Goal: Task Accomplishment & Management: Complete application form

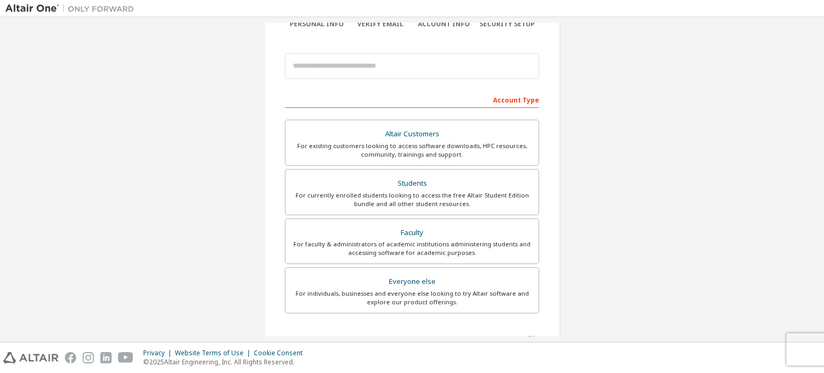
scroll to position [107, 0]
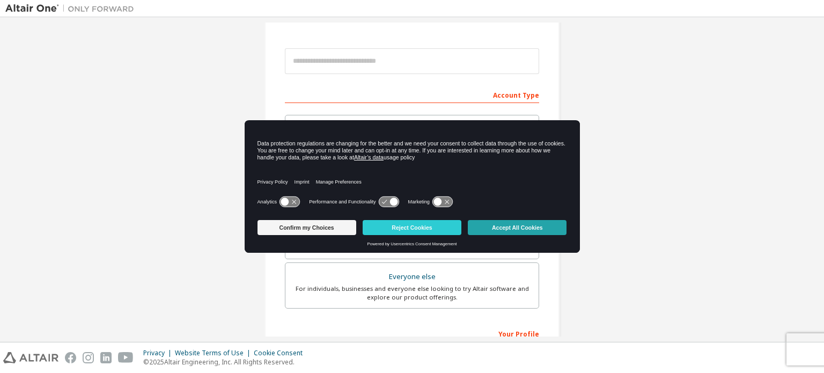
click at [493, 226] on button "Accept All Cookies" at bounding box center [517, 227] width 99 height 15
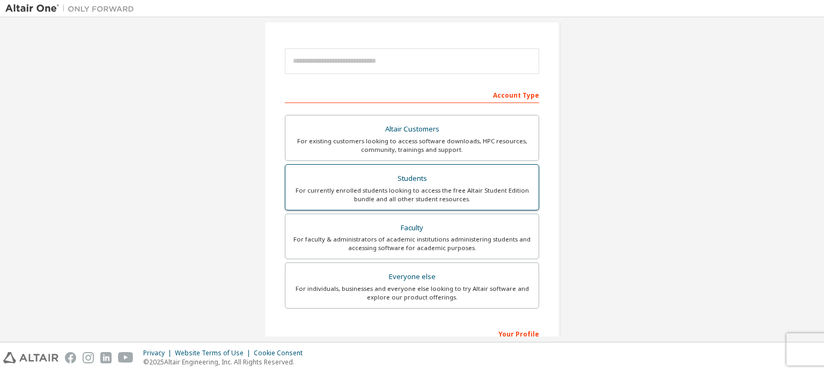
click at [440, 175] on div "Students" at bounding box center [412, 178] width 240 height 15
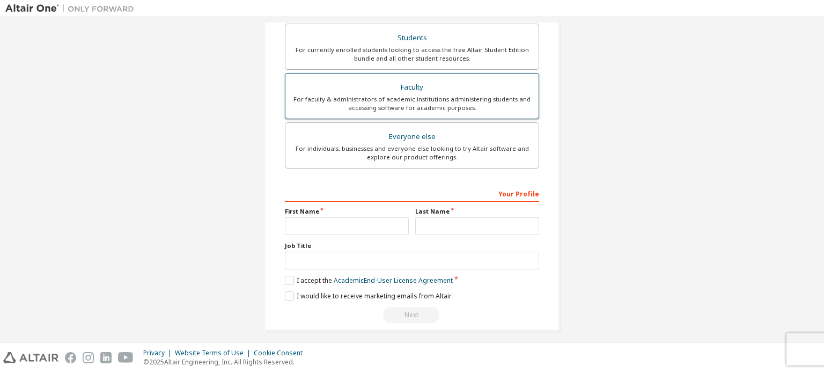
scroll to position [279, 0]
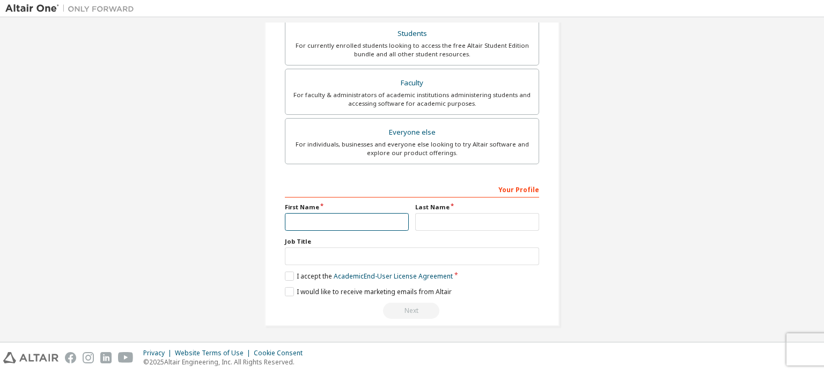
click at [367, 216] on input "text" at bounding box center [347, 222] width 124 height 18
type input "*"
type input "**"
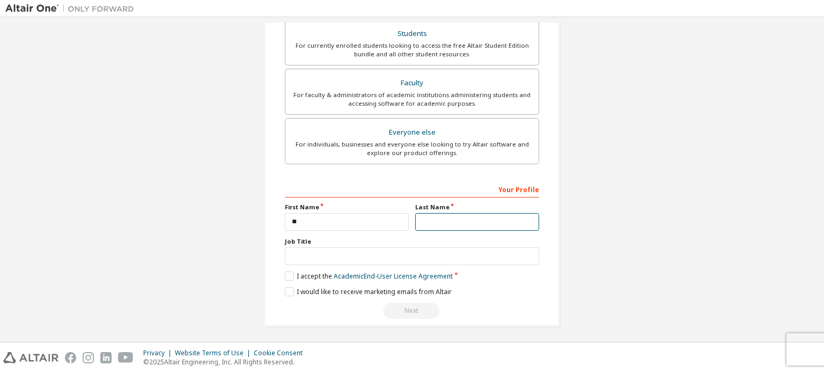
click at [446, 220] on input "text" at bounding box center [477, 222] width 124 height 18
type input "*"
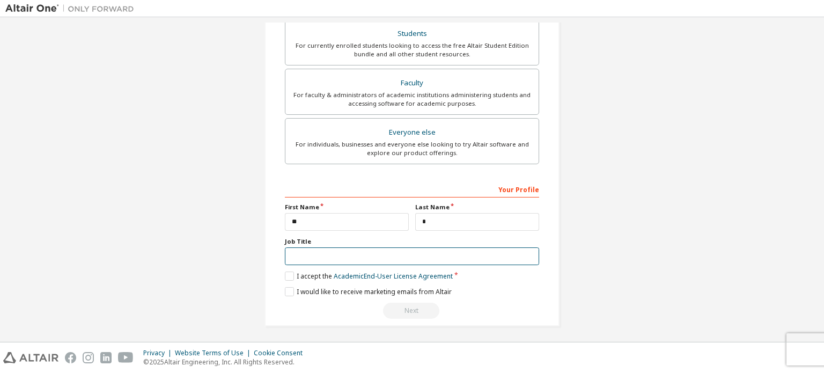
click at [383, 259] on input "text" at bounding box center [412, 256] width 254 height 18
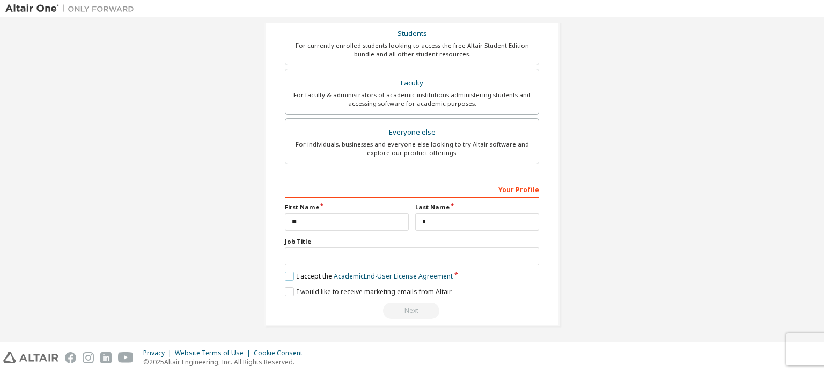
click at [285, 272] on label "I accept the Academic End-User License Agreement" at bounding box center [369, 275] width 168 height 9
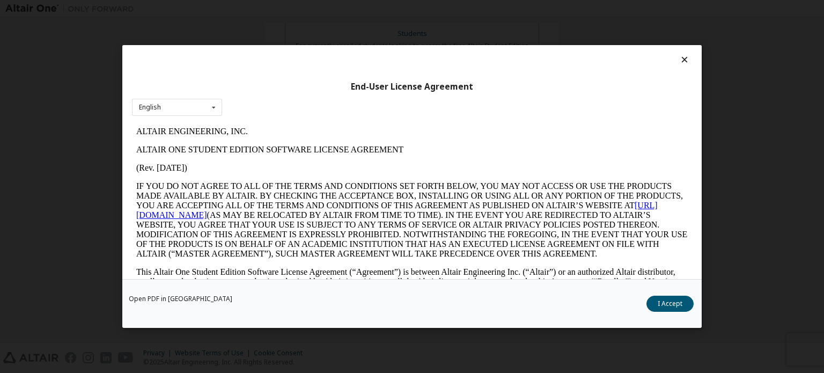
scroll to position [0, 0]
click at [205, 110] on div "English English" at bounding box center [177, 108] width 90 height 18
click at [301, 154] on p "ALTAIR ONE STUDENT EDITION SOFTWARE LICENSE AGREEMENT" at bounding box center [411, 150] width 551 height 10
click at [668, 305] on button "I Accept" at bounding box center [669, 304] width 47 height 16
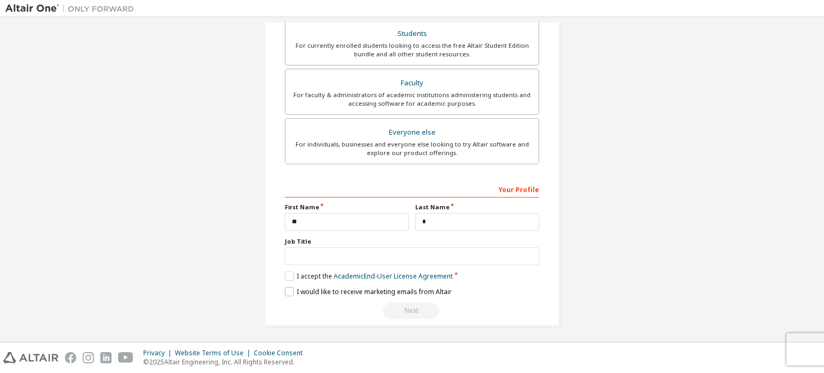
click at [287, 287] on label "I would like to receive marketing emails from Altair" at bounding box center [368, 291] width 167 height 9
click at [285, 287] on label "I would like to receive marketing emails from Altair" at bounding box center [368, 291] width 167 height 9
drag, startPoint x: 496, startPoint y: 305, endPoint x: 423, endPoint y: 299, distance: 73.7
click at [491, 306] on div "Next" at bounding box center [412, 310] width 254 height 16
click at [402, 309] on div "Next" at bounding box center [412, 310] width 254 height 16
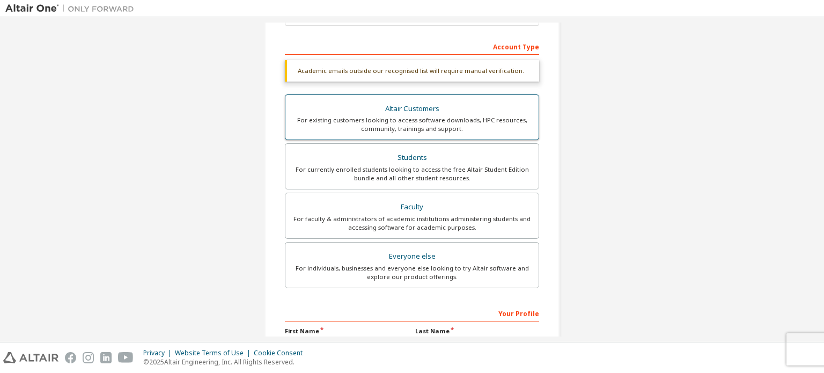
scroll to position [11, 0]
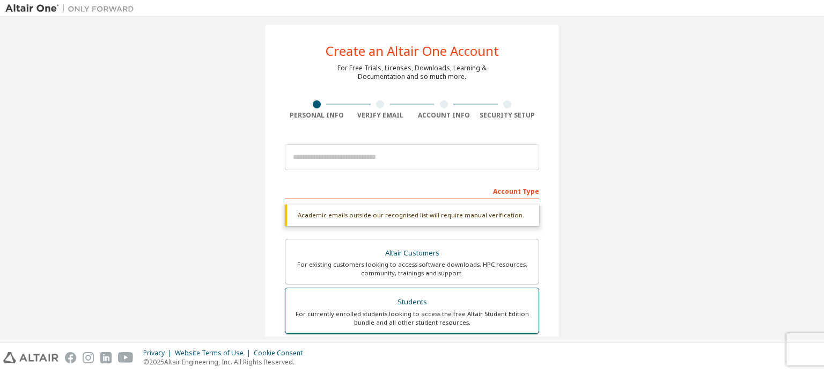
click at [420, 306] on div "Students" at bounding box center [412, 301] width 240 height 15
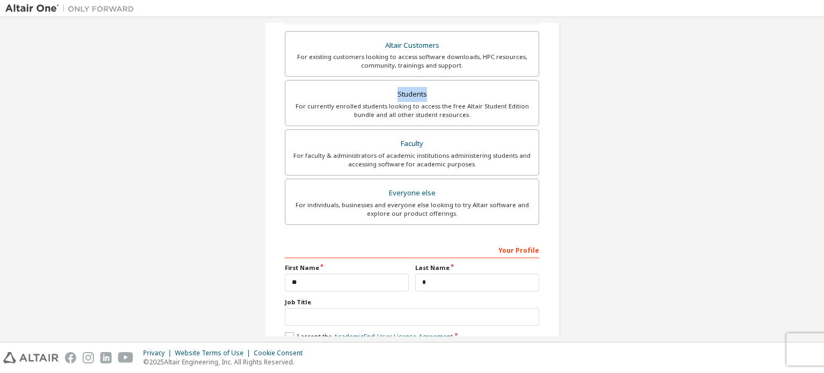
scroll to position [279, 0]
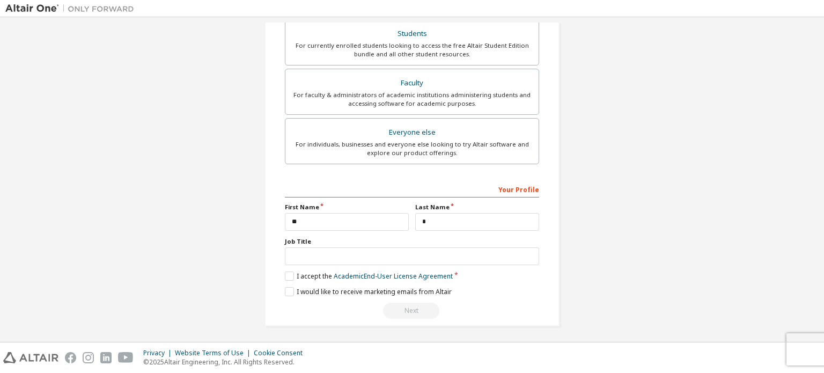
click at [470, 283] on div "**********" at bounding box center [412, 249] width 254 height 139
click at [410, 307] on div "Next" at bounding box center [412, 310] width 254 height 16
click at [292, 289] on label "I would like to receive marketing emails from Altair" at bounding box center [368, 291] width 167 height 9
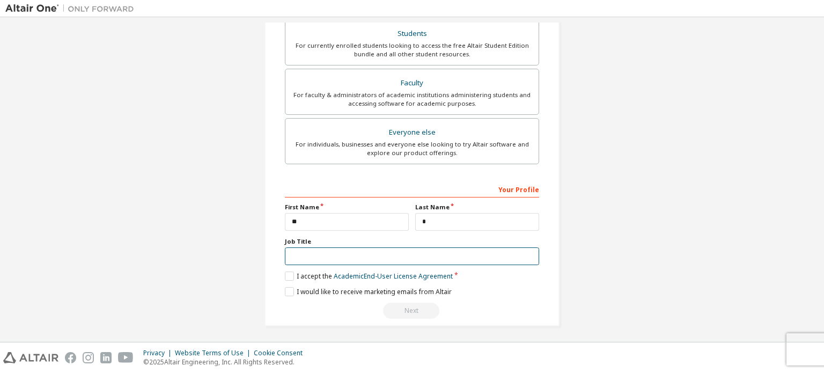
click at [315, 253] on input "text" at bounding box center [412, 256] width 254 height 18
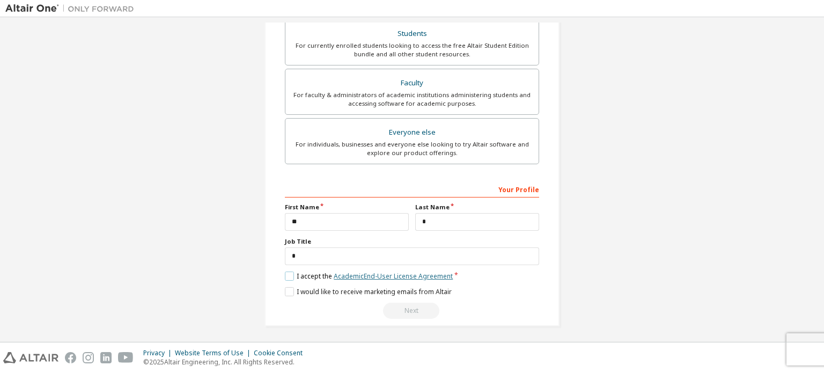
click at [356, 277] on link "Academic End-User License Agreement" at bounding box center [393, 275] width 119 height 9
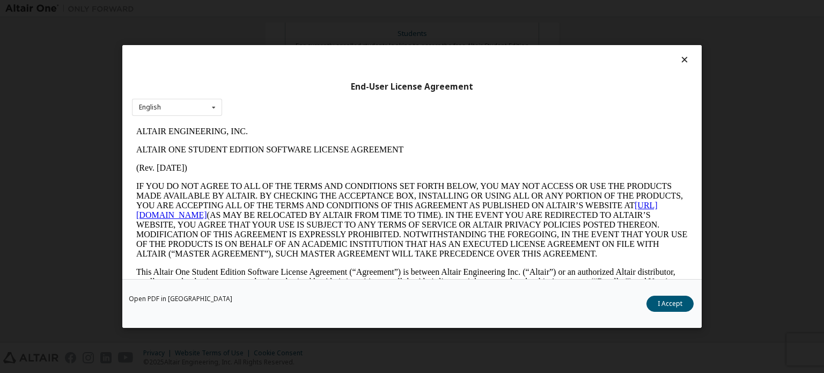
scroll to position [0, 0]
click at [677, 66] on div at bounding box center [412, 62] width 560 height 15
click at [676, 52] on div "End-User License Agreement English English" at bounding box center [411, 162] width 579 height 234
click at [681, 60] on icon at bounding box center [684, 60] width 11 height 10
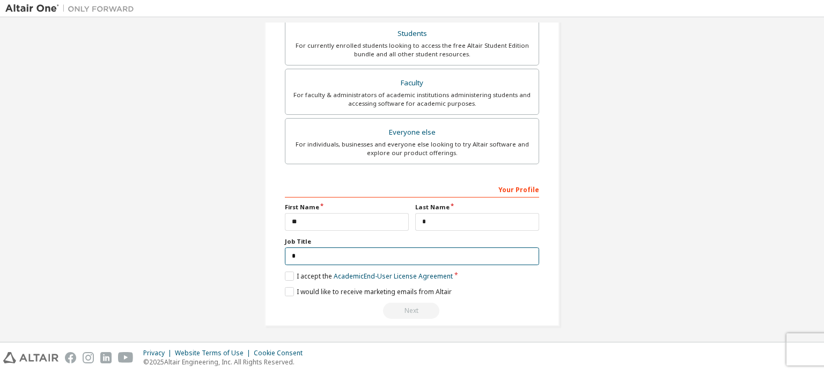
click at [350, 251] on input "text" at bounding box center [412, 256] width 254 height 18
drag, startPoint x: 350, startPoint y: 251, endPoint x: 242, endPoint y: 253, distance: 107.8
click at [242, 253] on div "Create an Altair One Account For Free Trials, Licenses, Downloads, Learning & D…" at bounding box center [411, 41] width 813 height 596
type input "*"
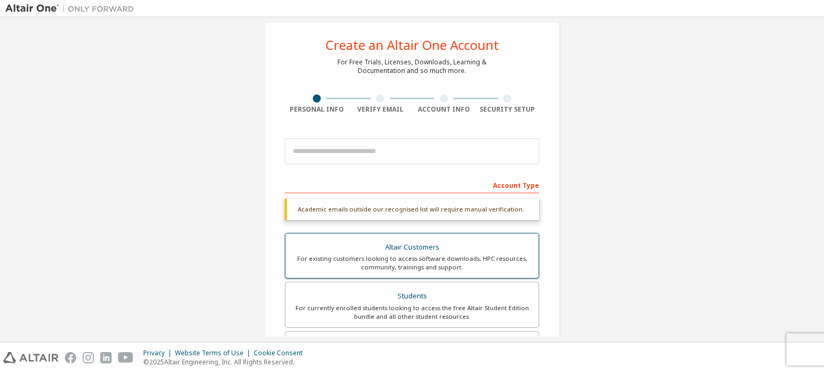
scroll to position [11, 0]
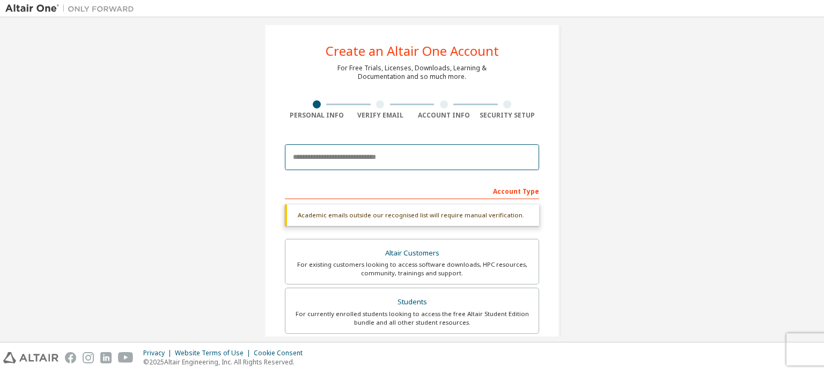
click at [363, 154] on input "email" at bounding box center [412, 157] width 254 height 26
type input "*"
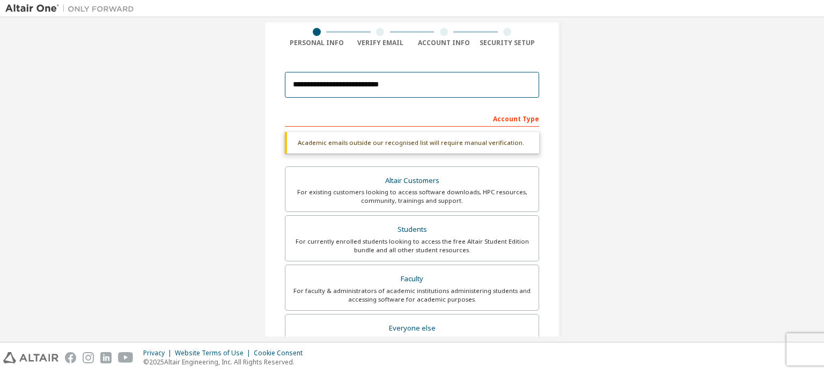
scroll to position [279, 0]
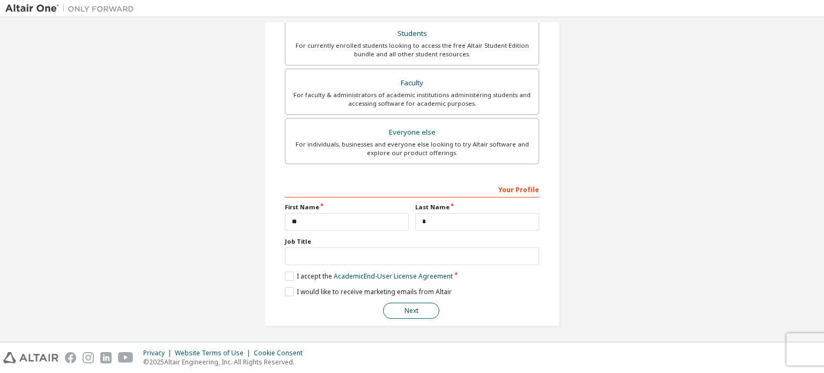
type input "**********"
click at [416, 307] on button "Next" at bounding box center [411, 310] width 56 height 16
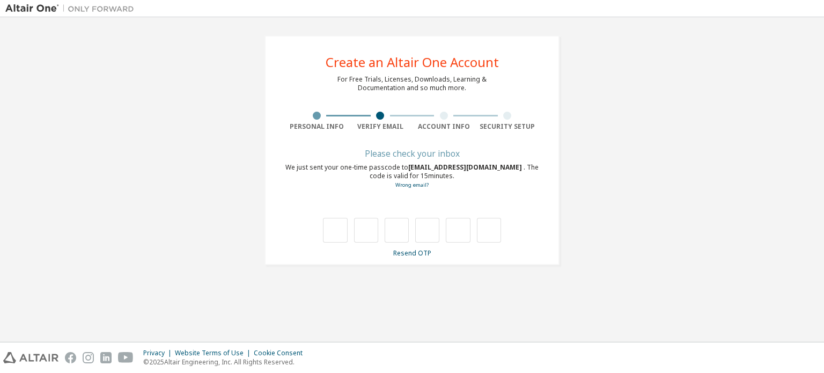
scroll to position [0, 0]
type input "*"
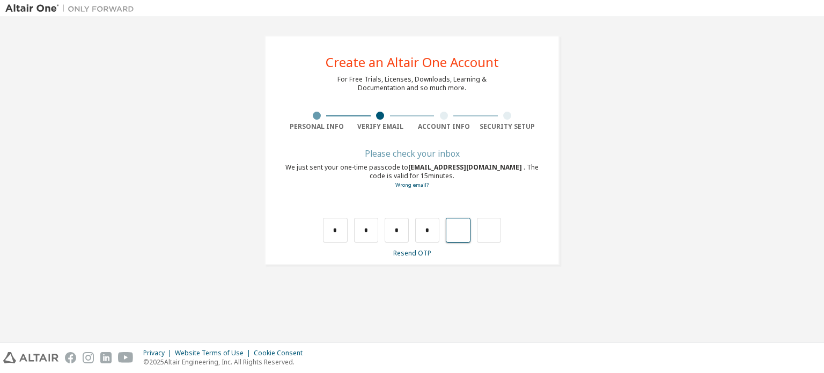
type input "*"
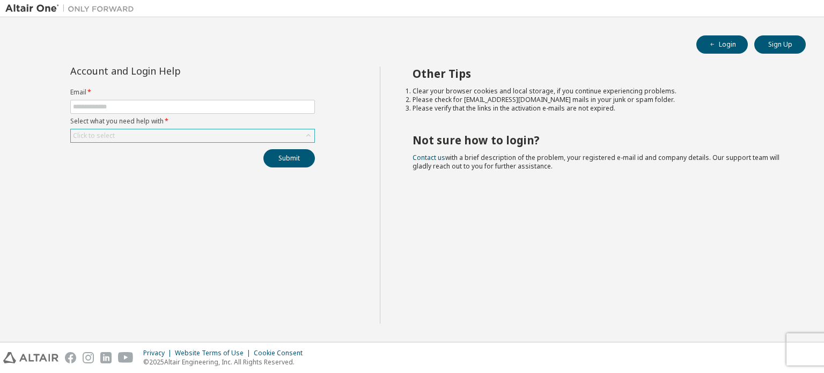
click at [137, 139] on div "Click to select" at bounding box center [192, 135] width 243 height 13
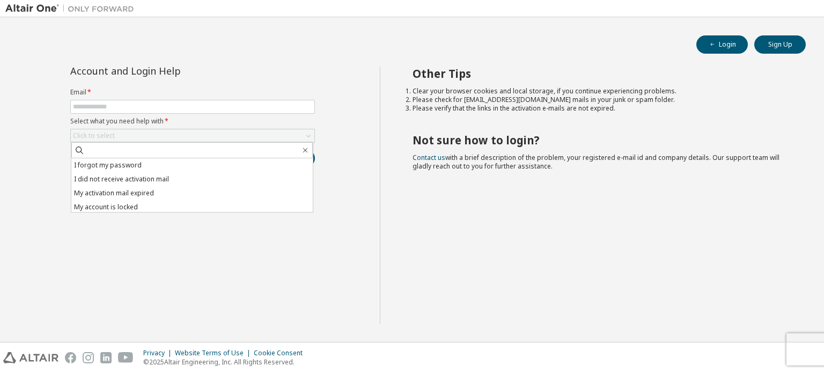
click at [145, 165] on li "I forgot my password" at bounding box center [191, 165] width 241 height 14
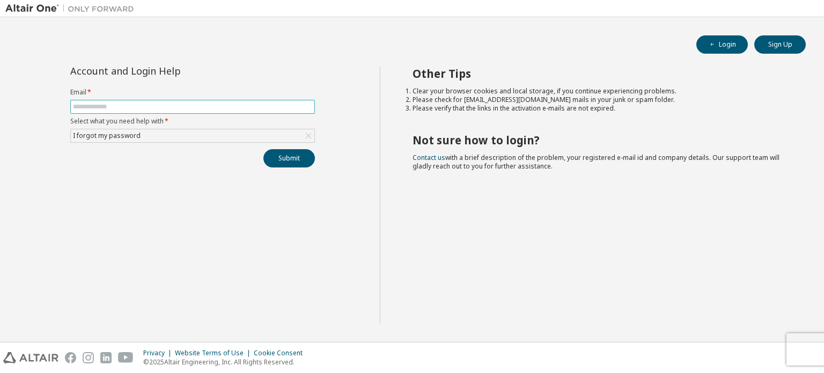
click at [136, 105] on input "text" at bounding box center [192, 106] width 239 height 9
type input "**********"
click at [294, 161] on button "Submit" at bounding box center [288, 158] width 51 height 18
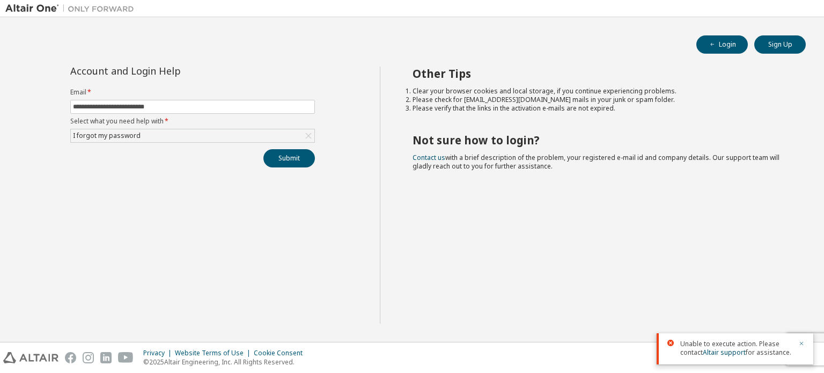
click at [800, 345] on icon "button" at bounding box center [801, 343] width 6 height 6
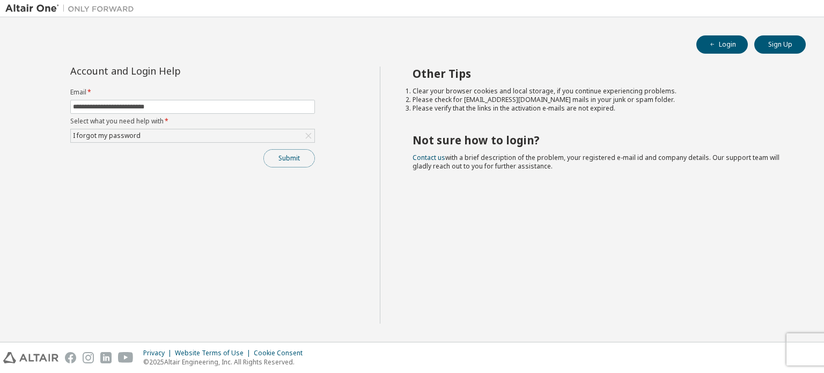
click at [302, 163] on button "Submit" at bounding box center [288, 158] width 51 height 18
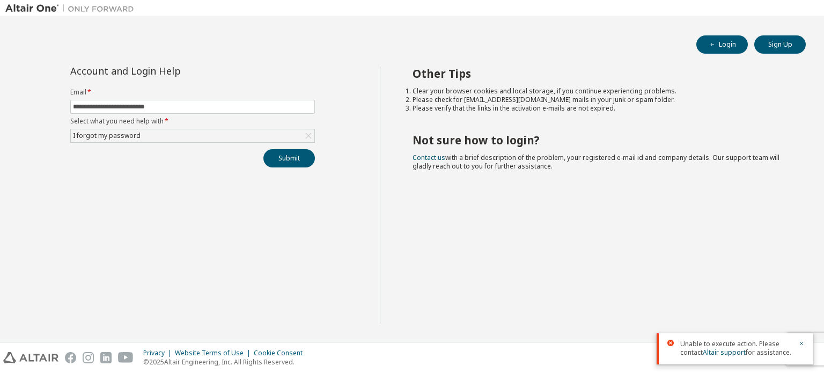
click at [751, 352] on span "Unable to execute action. Please contact Altair support for assistance." at bounding box center [736, 347] width 112 height 17
click at [727, 354] on link "Altair support" at bounding box center [724, 352] width 43 height 9
click at [799, 178] on div "Other Tips Clear your browser cookies and local storage, if you continue experi…" at bounding box center [599, 195] width 439 height 257
click at [447, 133] on h2 "Not sure how to login?" at bounding box center [599, 140] width 374 height 14
